Goal: Task Accomplishment & Management: Complete application form

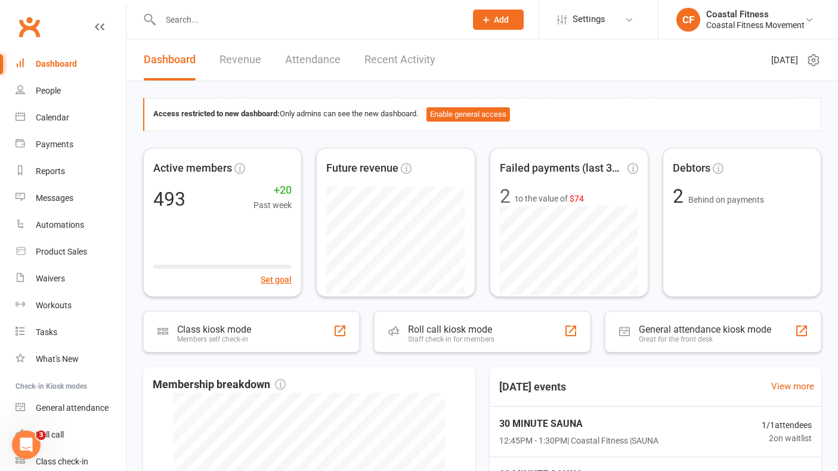
click at [502, 23] on span "Add" at bounding box center [501, 20] width 15 height 10
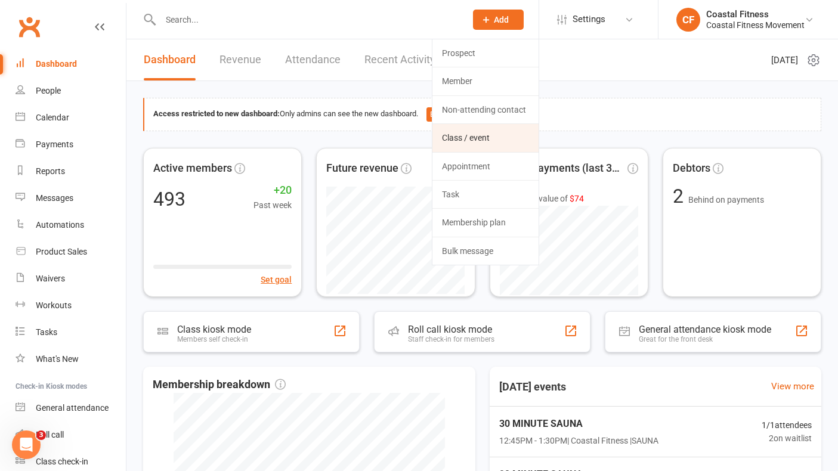
click at [477, 137] on link "Class / event" at bounding box center [486, 137] width 106 height 27
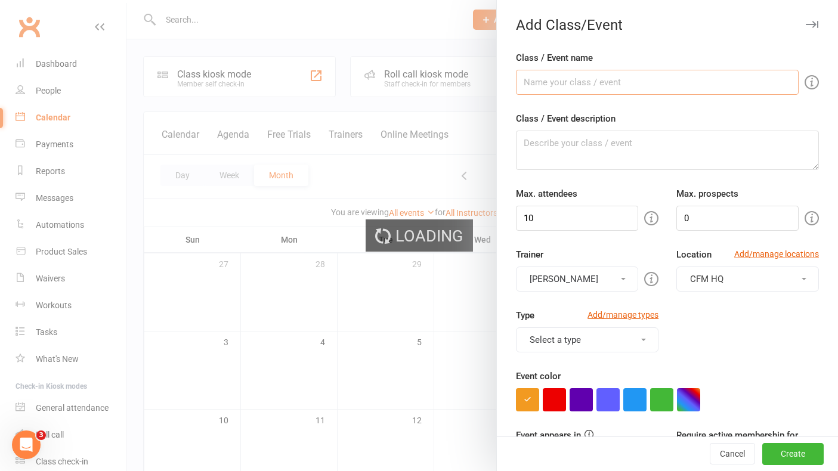
click at [624, 72] on input "Class / Event name" at bounding box center [657, 82] width 283 height 25
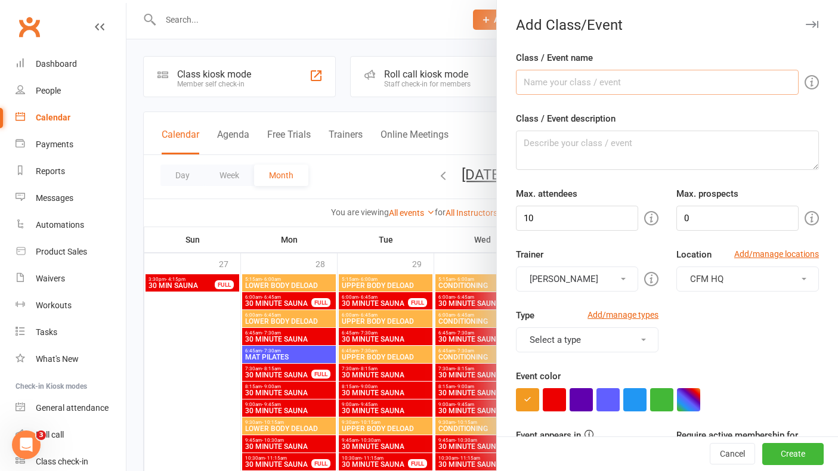
type input "30 MINUTE SAUNA"
click at [598, 76] on input "30 MINUTE SAUNA" at bounding box center [657, 82] width 283 height 25
click at [573, 142] on textarea "Class / Event description" at bounding box center [667, 150] width 303 height 39
click at [560, 215] on input "10" at bounding box center [577, 218] width 122 height 25
type input "1"
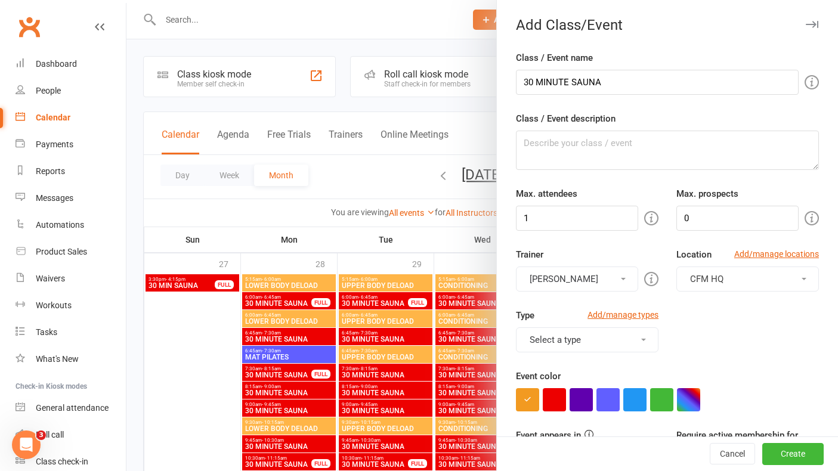
scroll to position [47, 0]
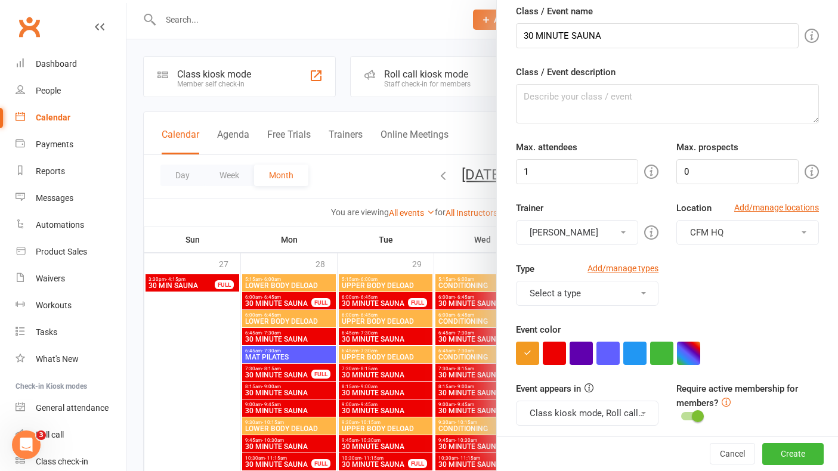
click at [591, 230] on button "[PERSON_NAME]" at bounding box center [577, 232] width 122 height 25
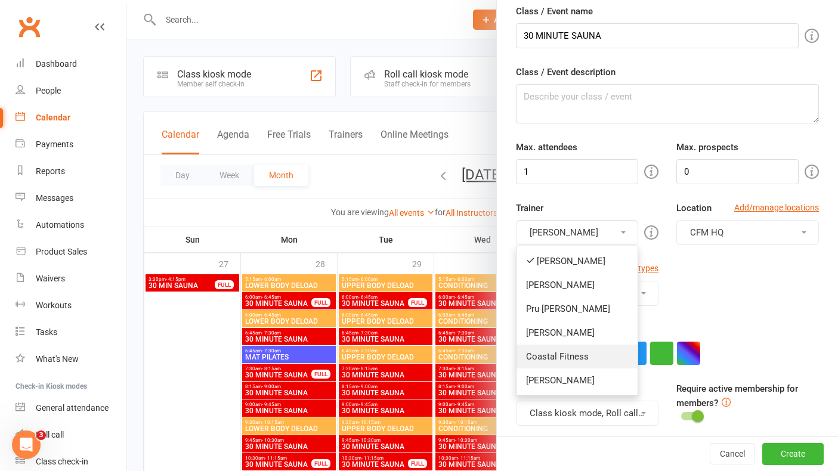
click at [566, 355] on link "Coastal Fitness" at bounding box center [577, 357] width 121 height 24
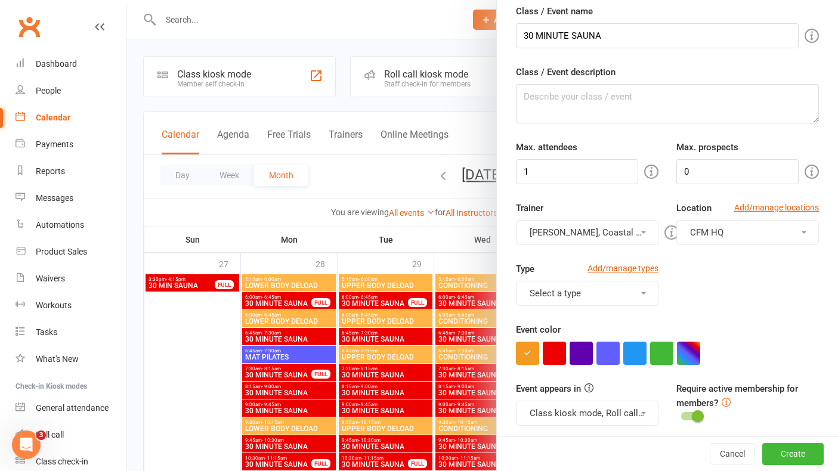
click at [600, 237] on button "[PERSON_NAME], Coastal Fitness" at bounding box center [587, 232] width 143 height 25
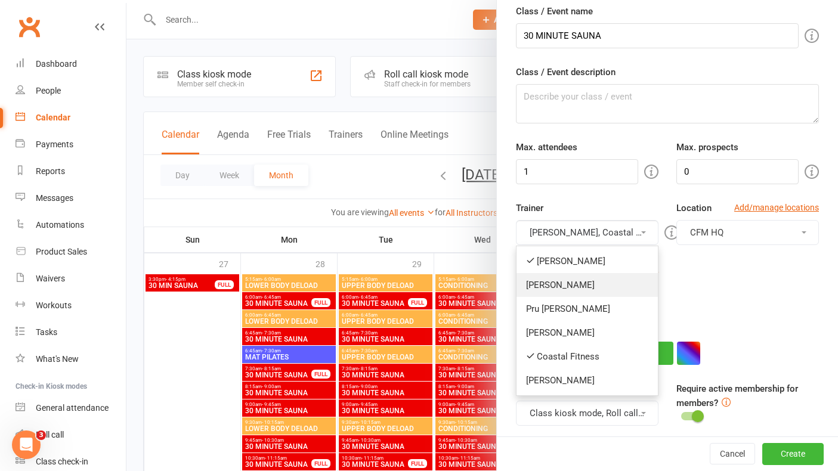
click at [570, 276] on link "[PERSON_NAME]" at bounding box center [587, 285] width 141 height 24
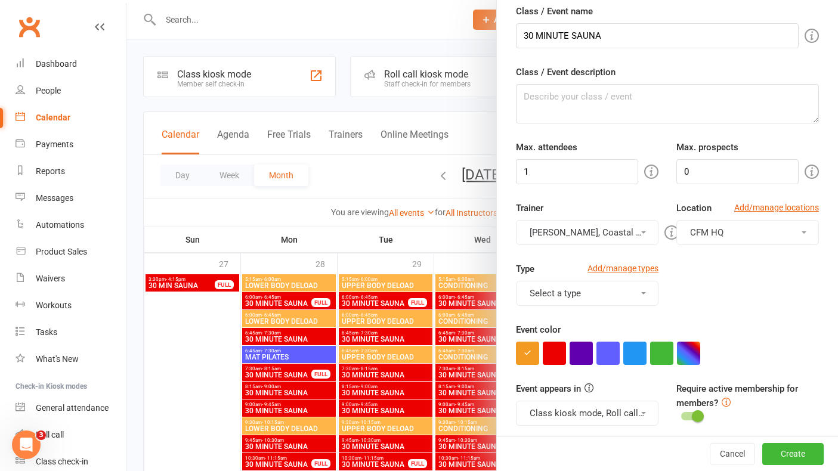
click at [603, 214] on div "Trainer [PERSON_NAME], Coastal Fitness, [PERSON_NAME] [PERSON_NAME] Ash [PERSON…" at bounding box center [587, 223] width 161 height 44
click at [600, 234] on button "[PERSON_NAME], Coastal Fitness, [PERSON_NAME]" at bounding box center [587, 232] width 143 height 25
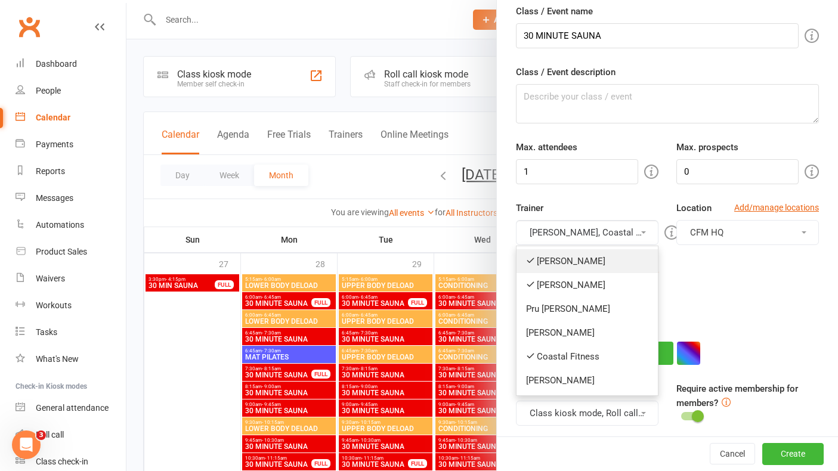
click at [572, 254] on link "[PERSON_NAME]" at bounding box center [587, 261] width 141 height 24
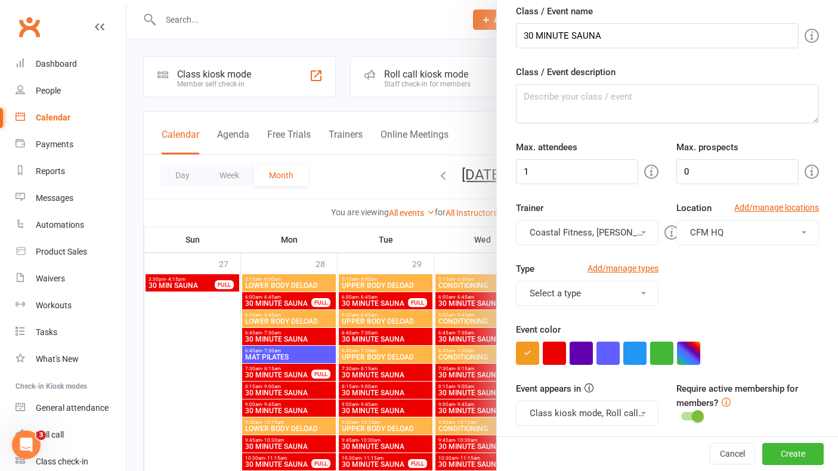
click at [580, 232] on button "Coastal Fitness, [PERSON_NAME]" at bounding box center [587, 232] width 143 height 25
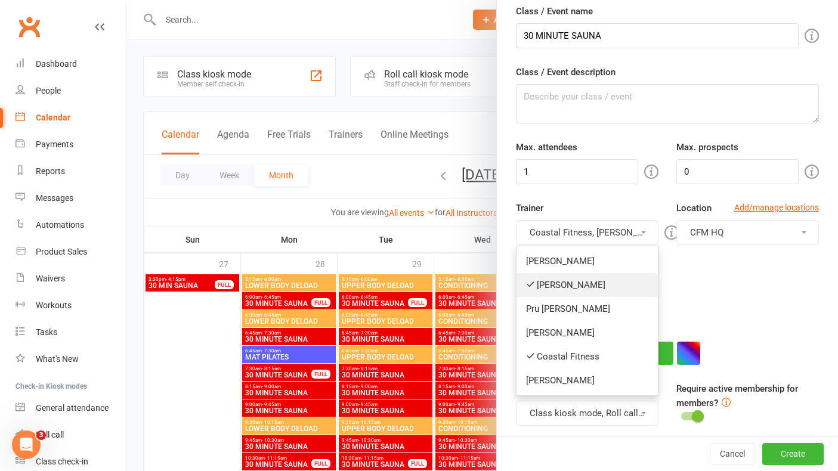
click at [564, 281] on link "[PERSON_NAME]" at bounding box center [587, 285] width 141 height 24
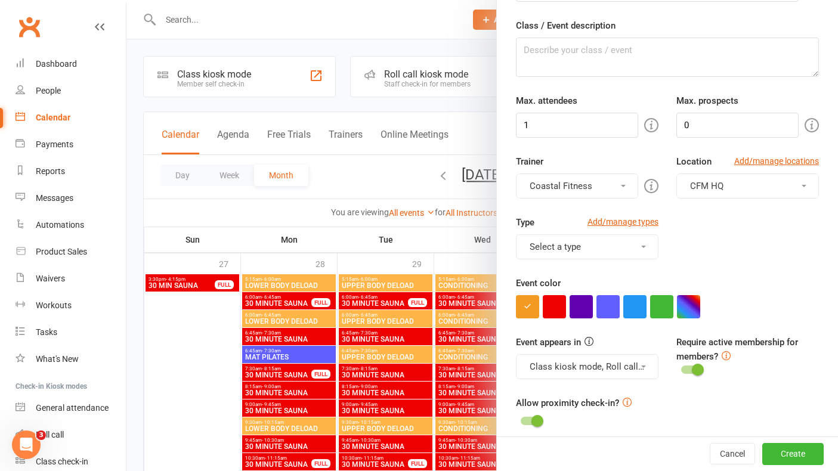
scroll to position [103, 0]
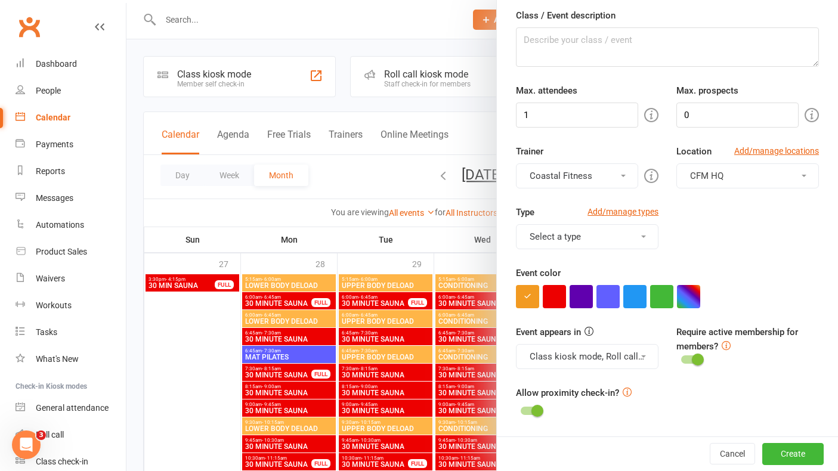
click at [638, 226] on button "Select a type" at bounding box center [587, 236] width 143 height 25
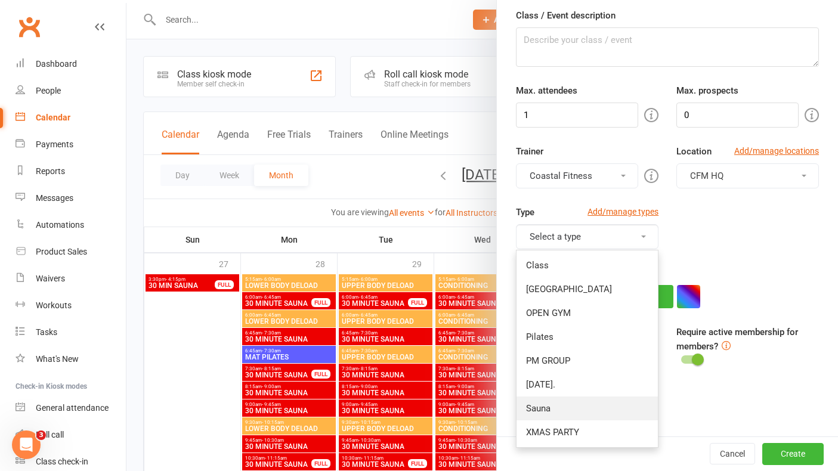
click at [538, 410] on link "Sauna" at bounding box center [587, 409] width 141 height 24
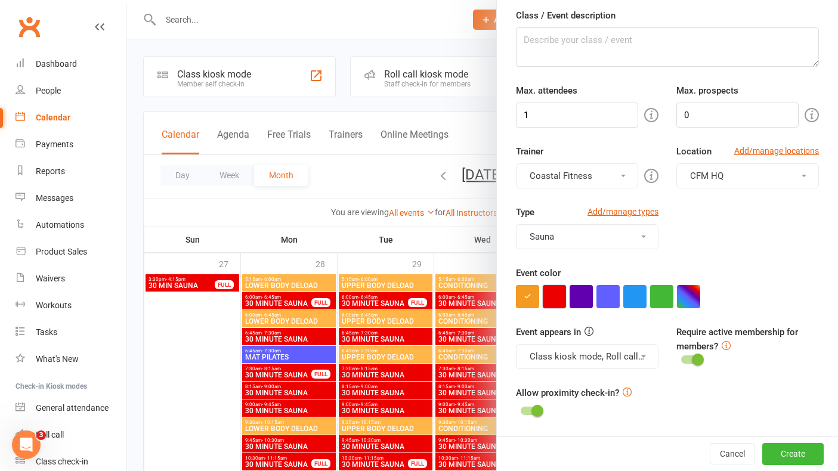
click at [554, 298] on button "button" at bounding box center [554, 296] width 23 height 23
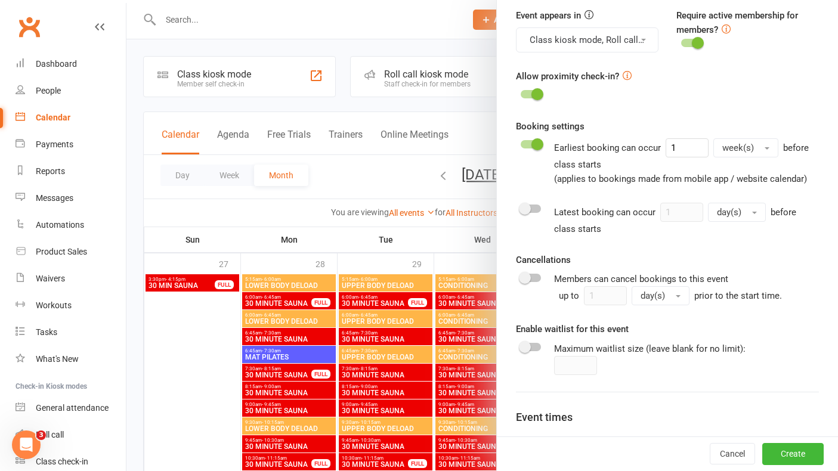
scroll to position [504, 0]
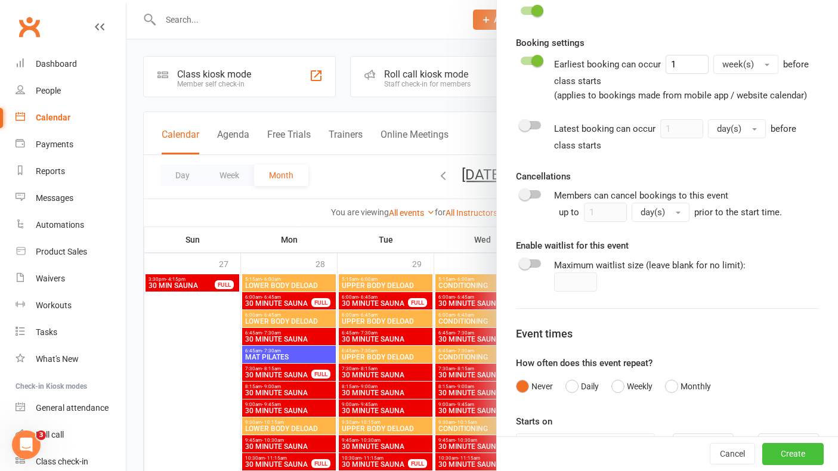
click at [792, 462] on button "Create" at bounding box center [793, 454] width 61 height 21
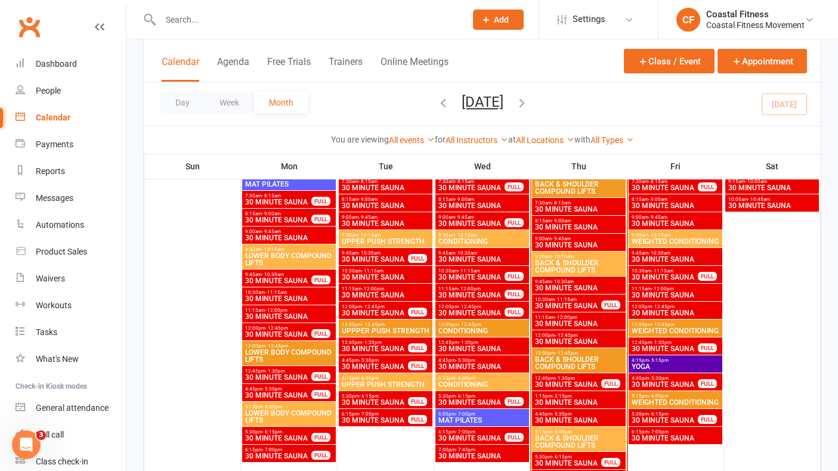
scroll to position [1039, 0]
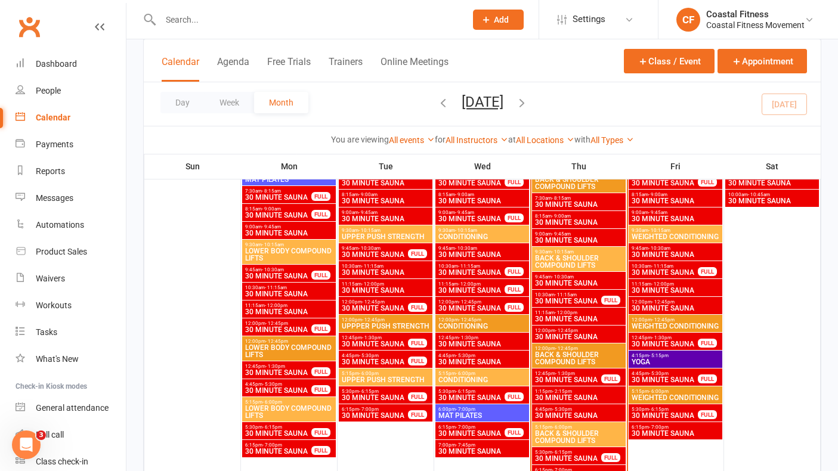
click at [562, 392] on span "- 2:15pm" at bounding box center [563, 391] width 20 height 5
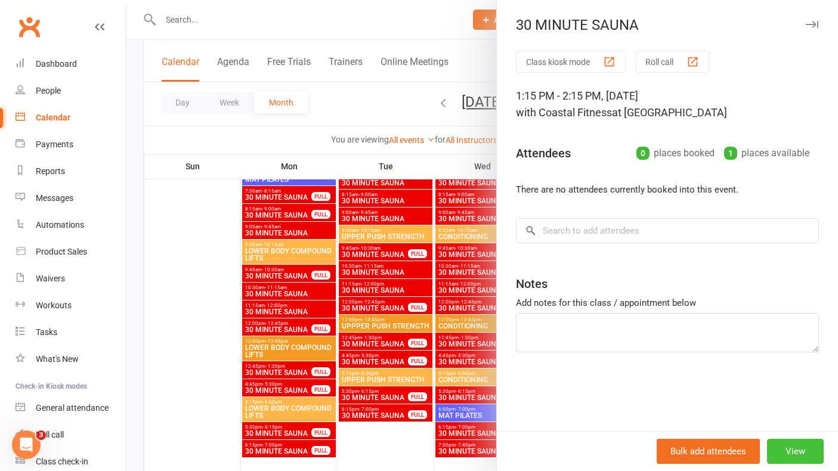
click at [785, 456] on button "View" at bounding box center [795, 451] width 57 height 25
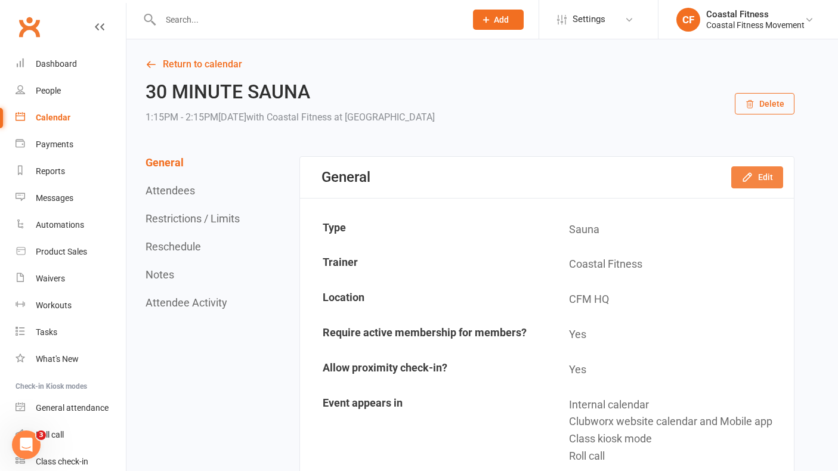
click at [763, 172] on button "Edit" at bounding box center [758, 176] width 52 height 21
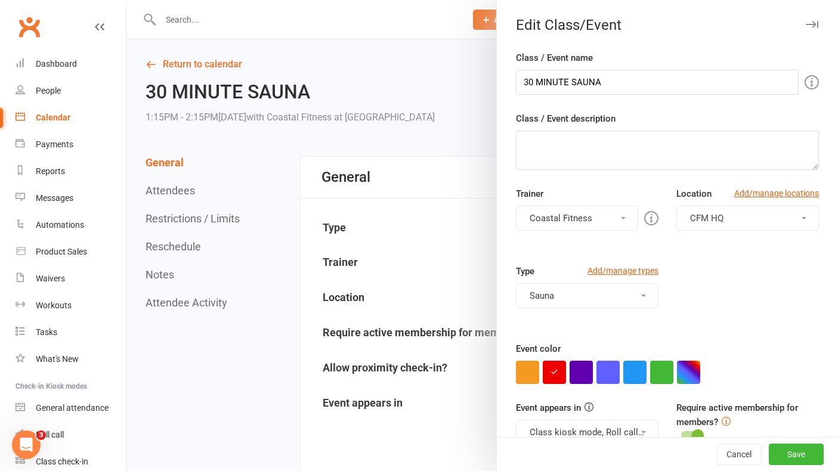
click at [816, 27] on icon "button" at bounding box center [812, 24] width 13 height 7
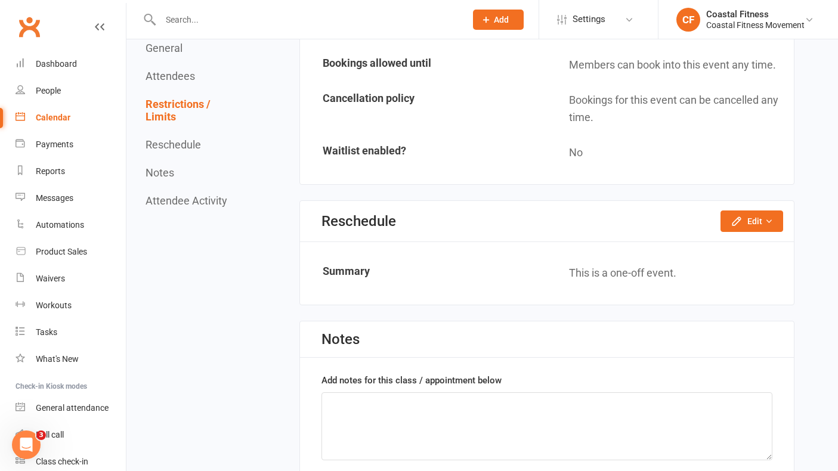
scroll to position [906, 0]
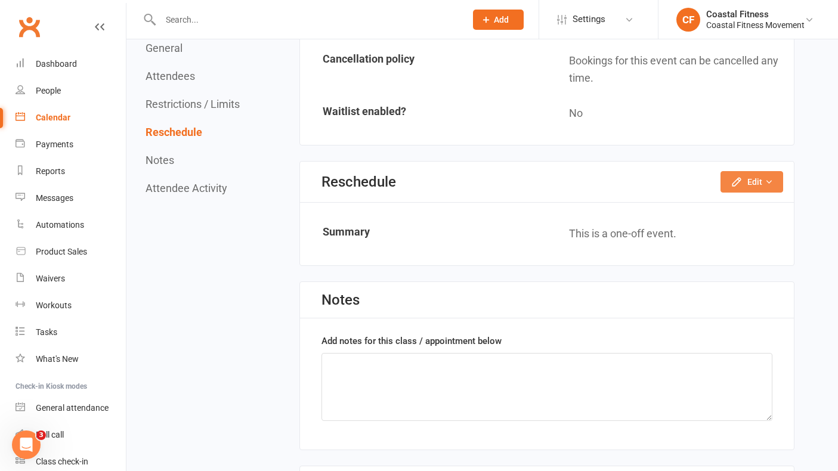
click at [770, 181] on icon "button" at bounding box center [769, 182] width 8 height 8
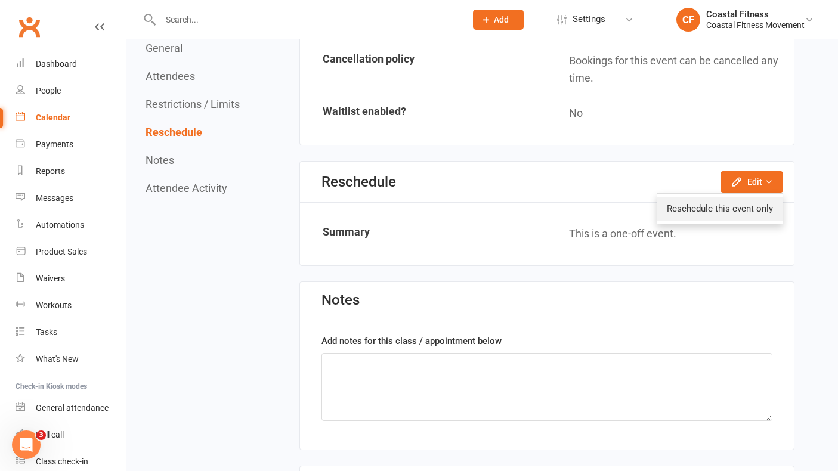
click at [739, 209] on link "Reschedule this event only" at bounding box center [720, 209] width 125 height 24
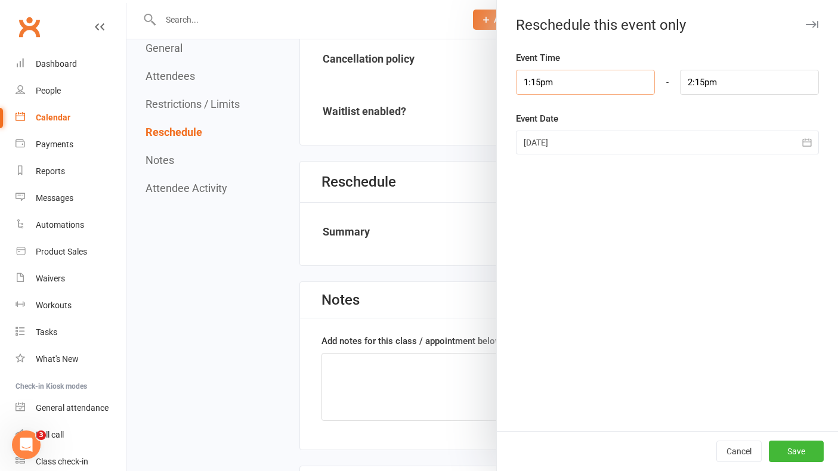
click at [628, 81] on input "1:15pm" at bounding box center [585, 82] width 139 height 25
type input "1:30pm"
click at [548, 148] on li "1:30pm" at bounding box center [545, 140] width 57 height 18
click at [709, 83] on input "2:30pm" at bounding box center [749, 82] width 139 height 25
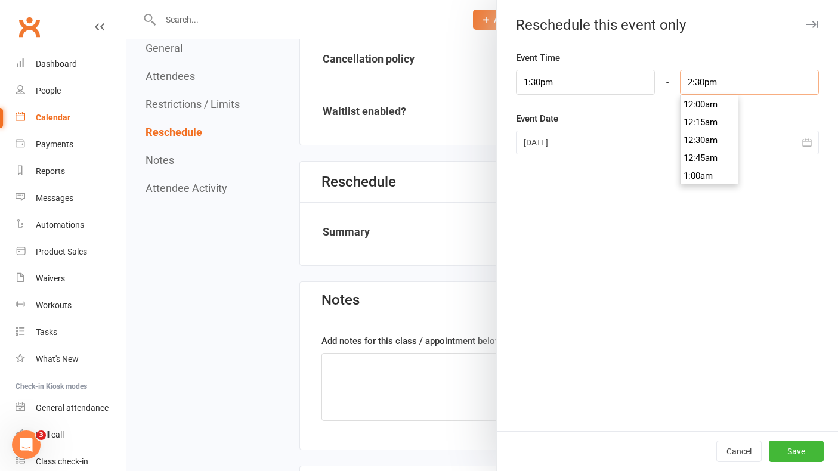
scroll to position [1020, 0]
type input "2:15pm"
click at [696, 108] on li "2:15pm" at bounding box center [709, 104] width 57 height 18
click at [810, 144] on icon "button" at bounding box center [807, 143] width 12 height 12
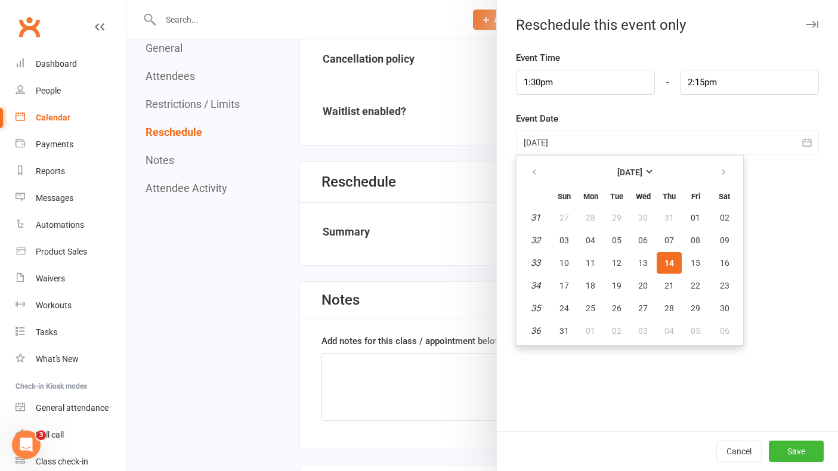
click at [758, 399] on div "Event Time 1:30pm 12:00am 12:15am 12:30am 12:45am 1:00am 1:15am 1:30am 1:45am 2…" at bounding box center [667, 241] width 341 height 381
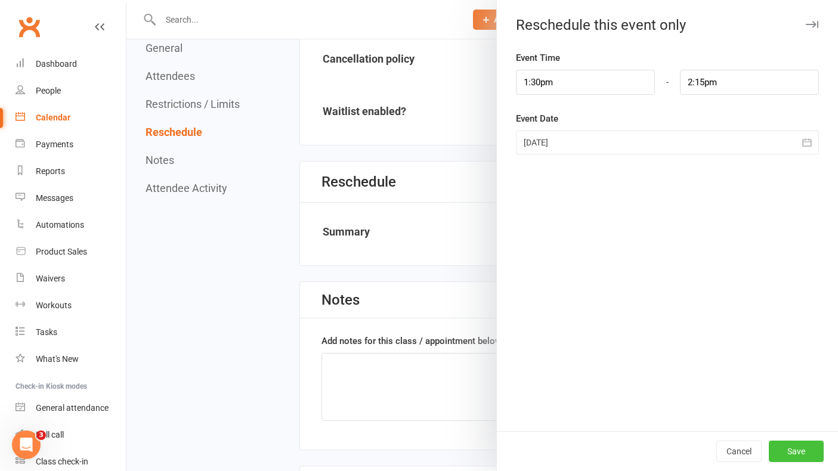
click at [806, 455] on button "Save" at bounding box center [796, 451] width 55 height 21
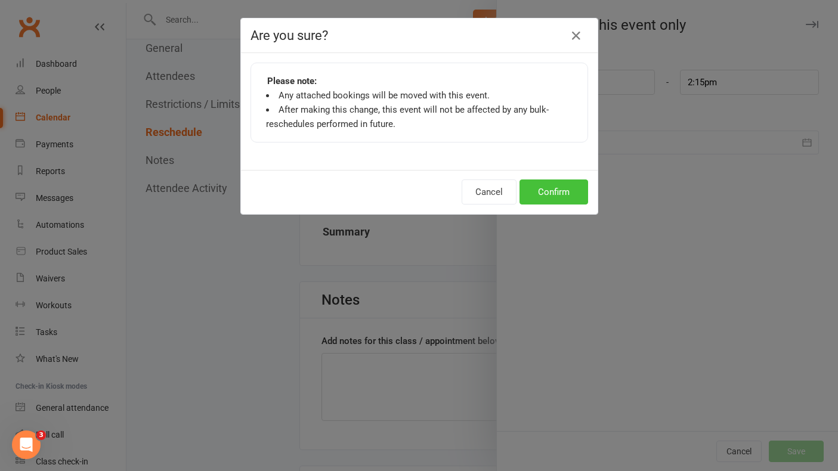
click at [547, 186] on button "Confirm" at bounding box center [554, 192] width 69 height 25
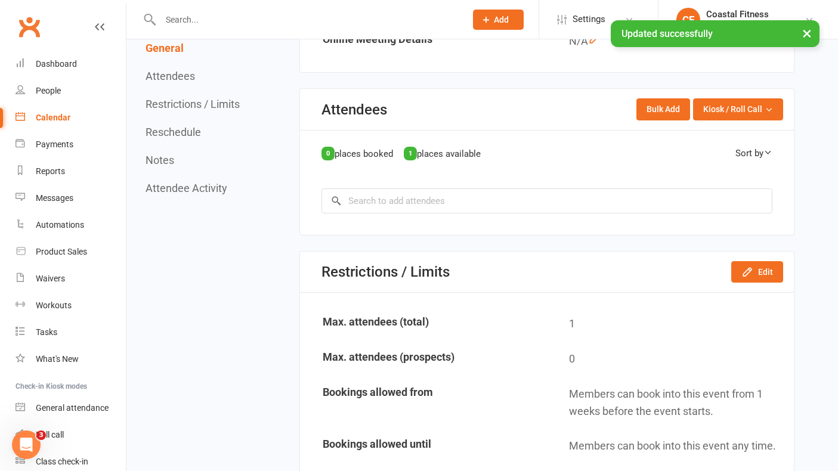
scroll to position [486, 0]
click at [443, 195] on input "search" at bounding box center [547, 200] width 451 height 25
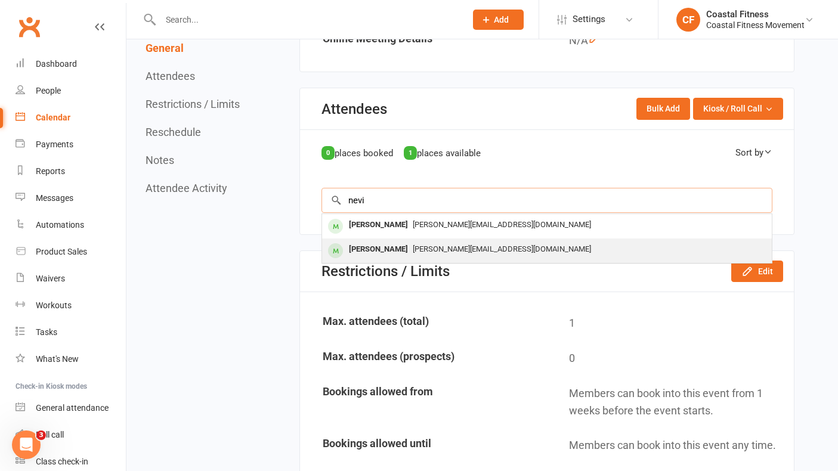
type input "nevi"
click at [431, 243] on div "[PERSON_NAME][EMAIL_ADDRESS][DOMAIN_NAME]" at bounding box center [547, 249] width 440 height 17
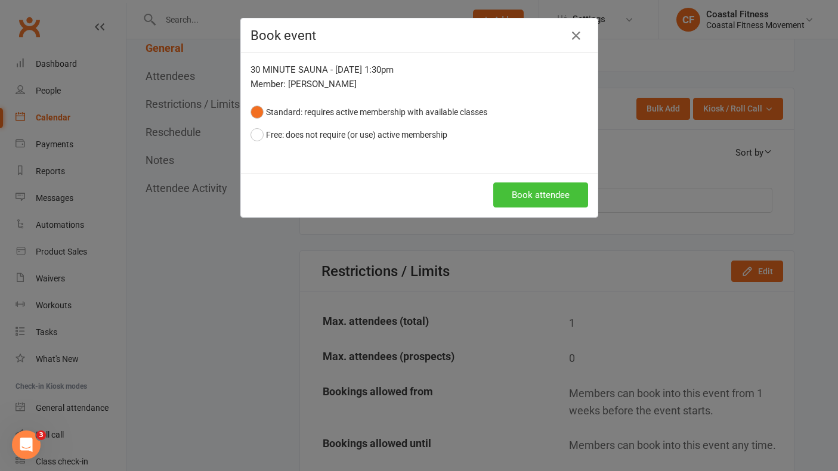
click at [550, 202] on button "Book attendee" at bounding box center [540, 195] width 95 height 25
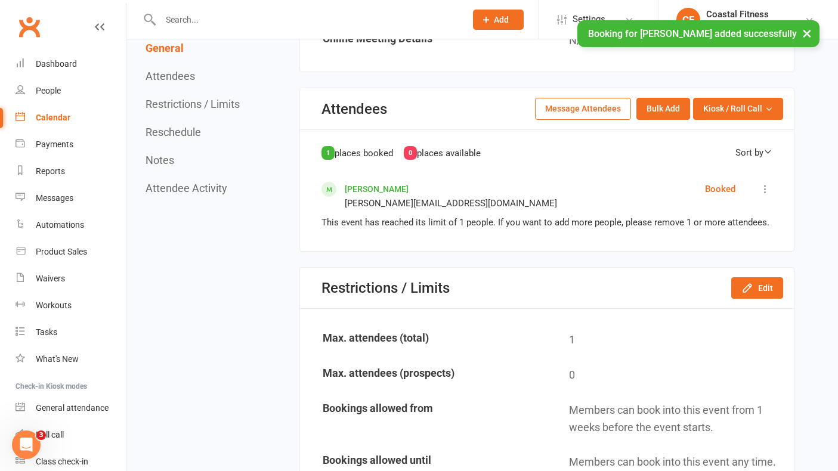
scroll to position [0, 0]
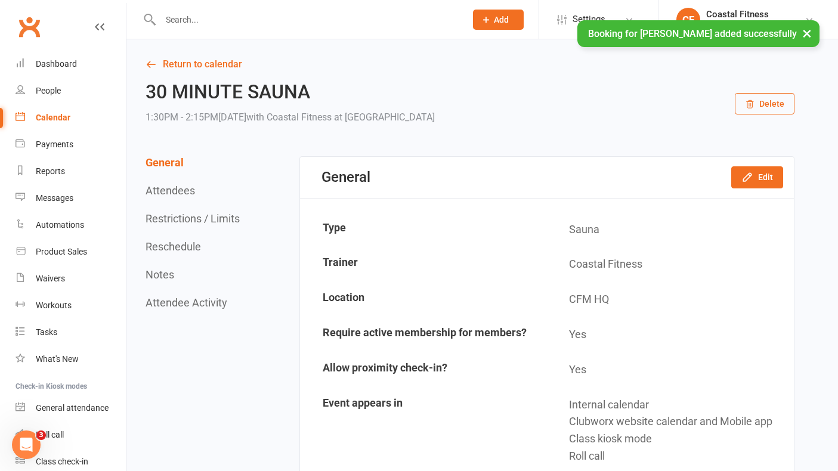
click at [26, 20] on div "× Booking for [PERSON_NAME] added successfully" at bounding box center [411, 20] width 823 height 0
